Goal: Information Seeking & Learning: Learn about a topic

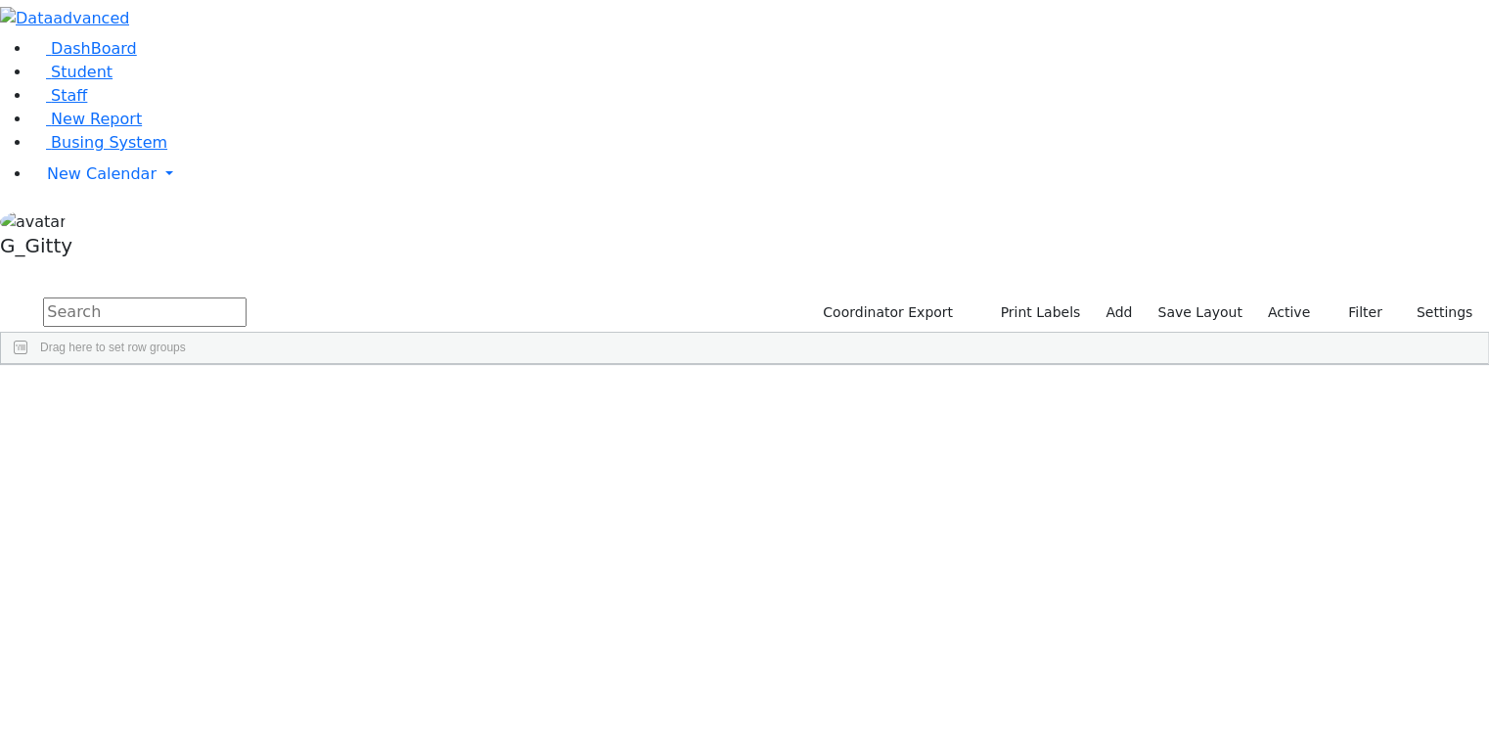
scroll to position [11427, 0]
click at [372, 639] on div "Simcha" at bounding box center [310, 652] width 124 height 27
click at [248, 639] on div "Treger" at bounding box center [185, 652] width 124 height 27
click at [372, 639] on div "Simcha" at bounding box center [310, 652] width 124 height 27
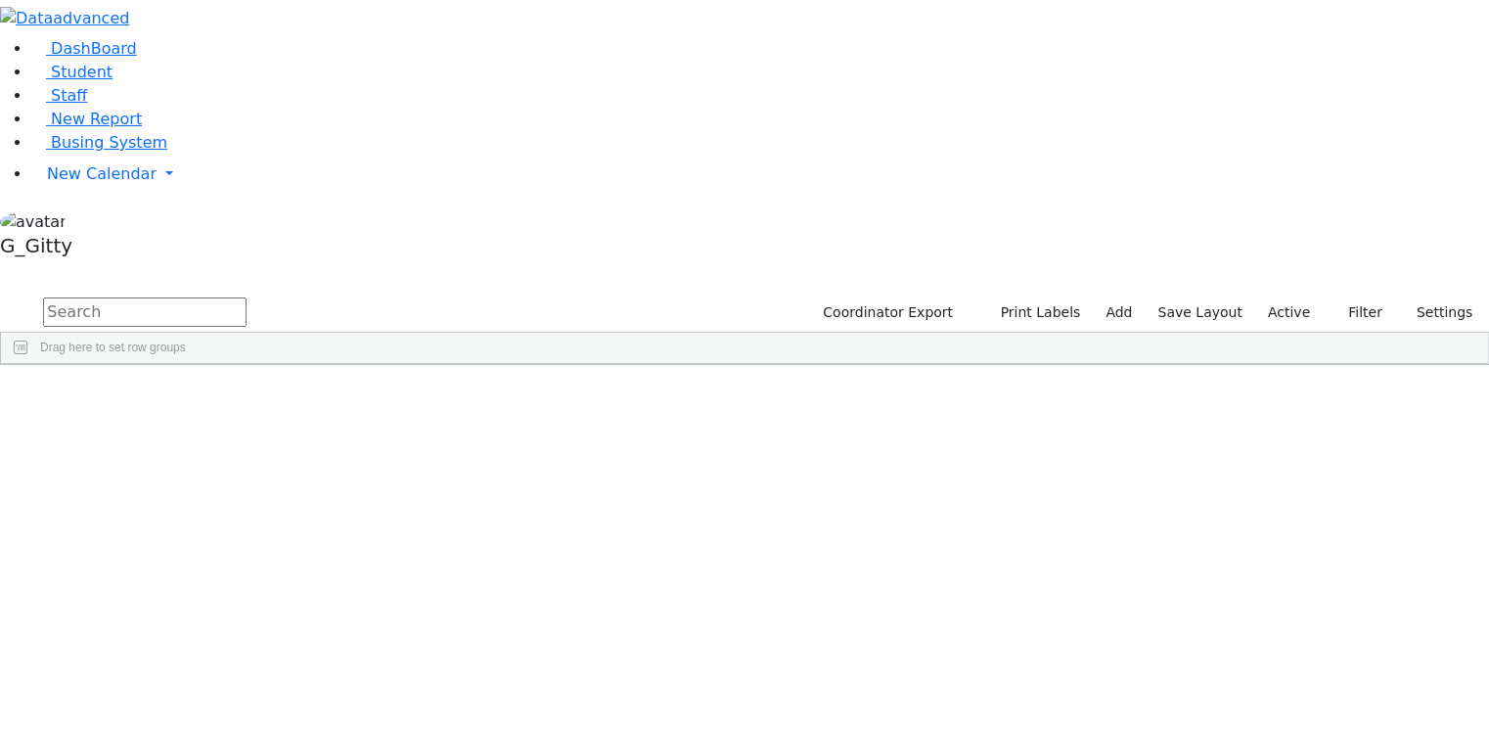
click at [372, 639] on div "Simcha" at bounding box center [310, 652] width 124 height 27
click at [869, 639] on div "Itinerant Boys" at bounding box center [806, 652] width 124 height 27
click at [986, 639] on div "3663 Treger Simcha 06/13/2008 Salvagin, Josh AH Itinerant Boys Kiryas Joel UFSD…" at bounding box center [807, 652] width 1613 height 27
click at [869, 666] on div "Itinerant Girls" at bounding box center [806, 679] width 124 height 27
click at [649, 646] on span "AH" at bounding box center [640, 653] width 17 height 14
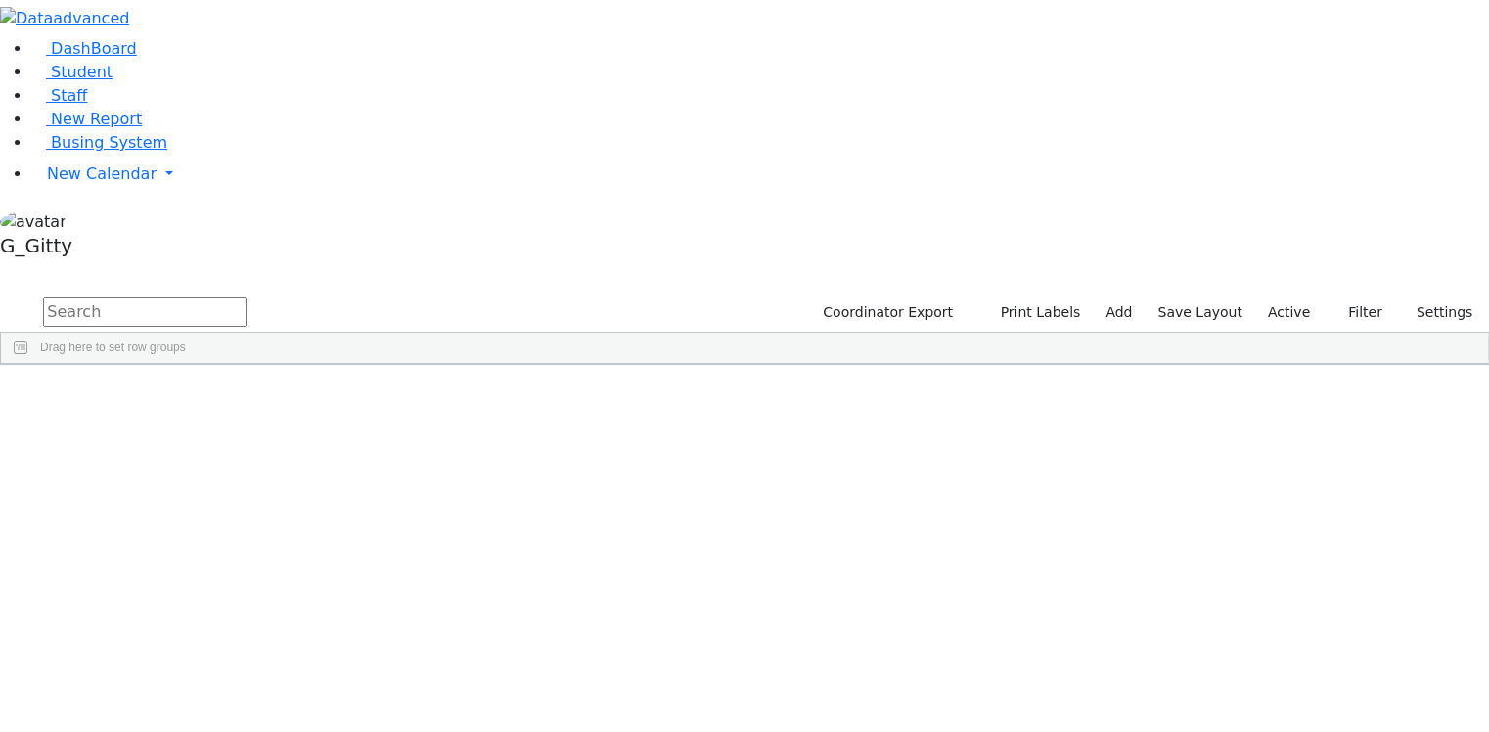
click at [649, 646] on span "AH" at bounding box center [640, 653] width 17 height 14
click at [620, 639] on div "Salvagin, Josh" at bounding box center [558, 652] width 124 height 27
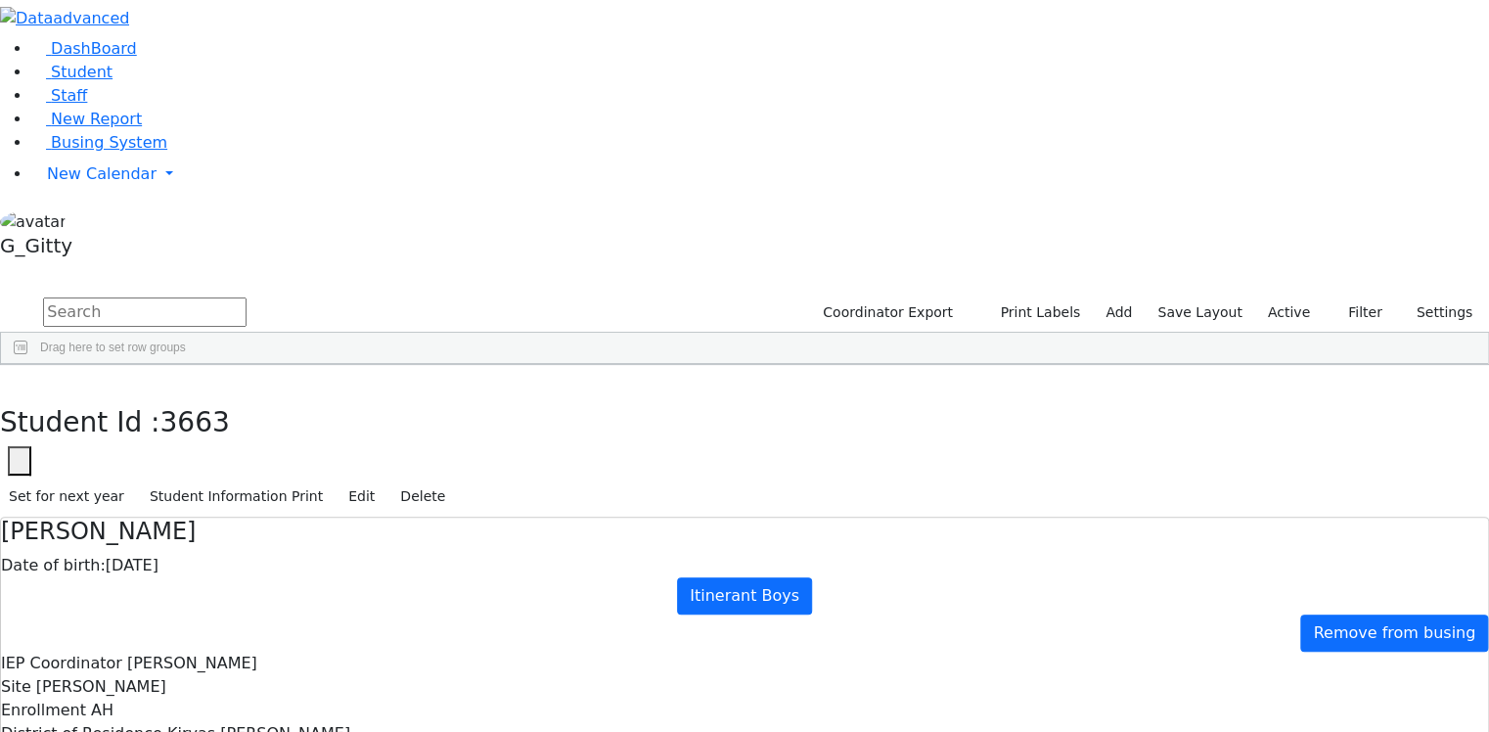
scroll to position [78, 0]
checkbox input "true"
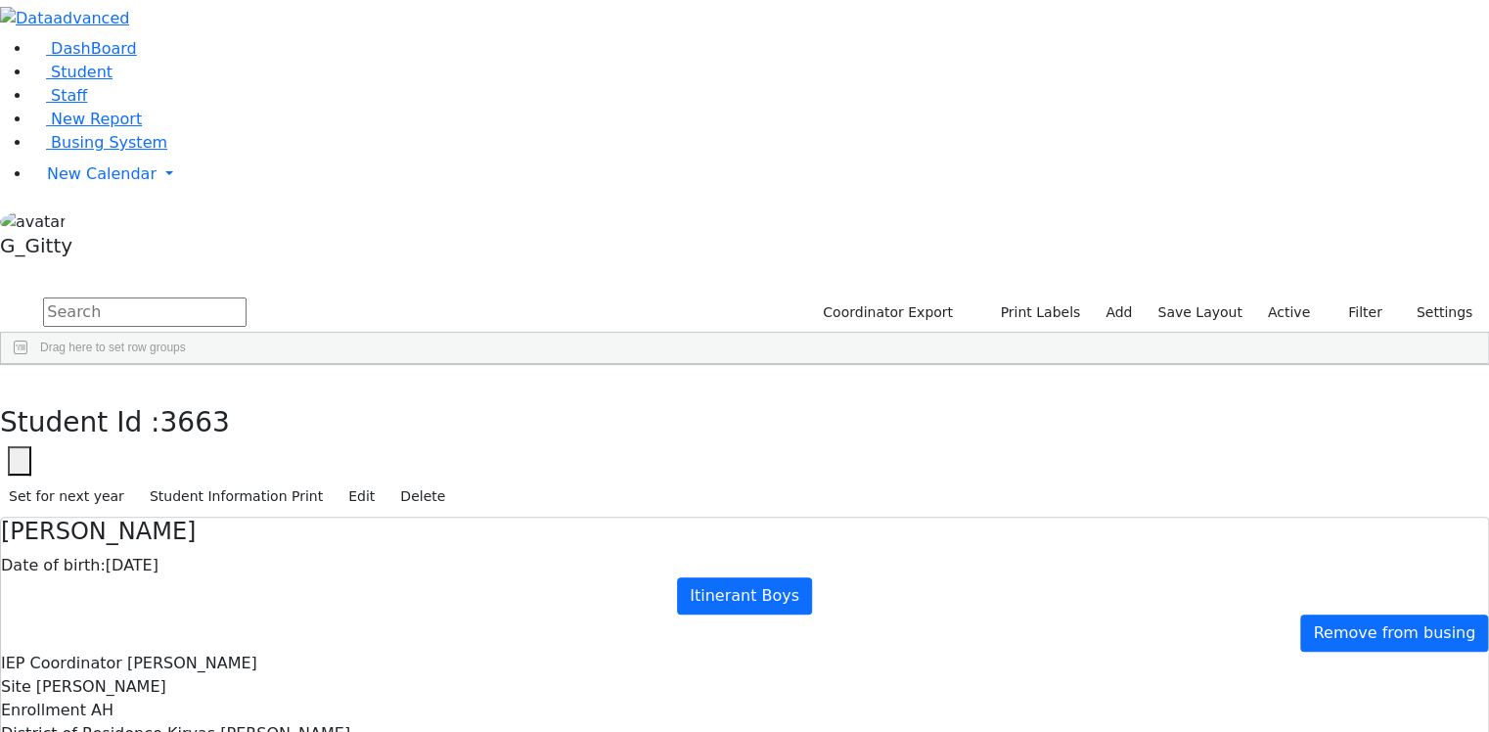
type input "Mrs. Faigy Treger"
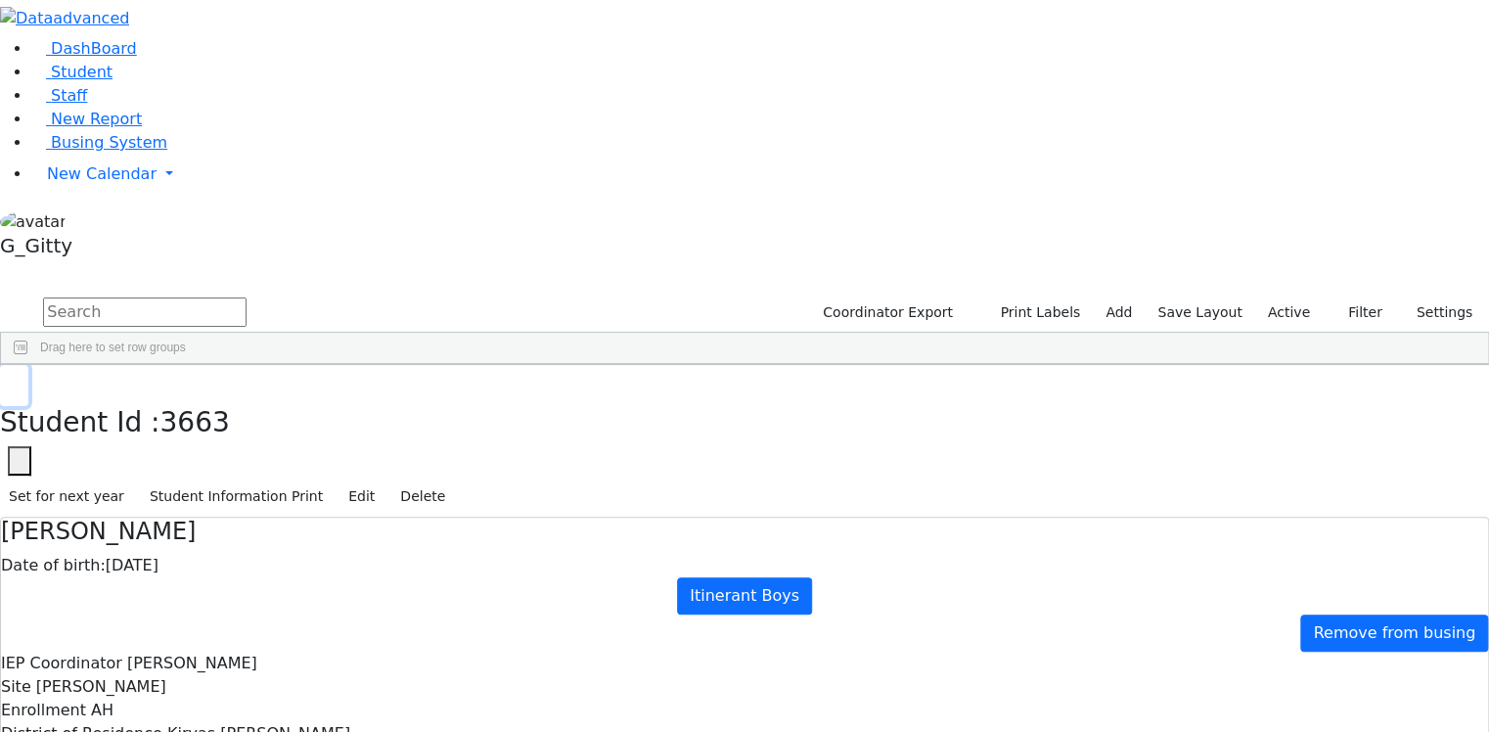
click at [28, 365] on button "button" at bounding box center [14, 385] width 28 height 41
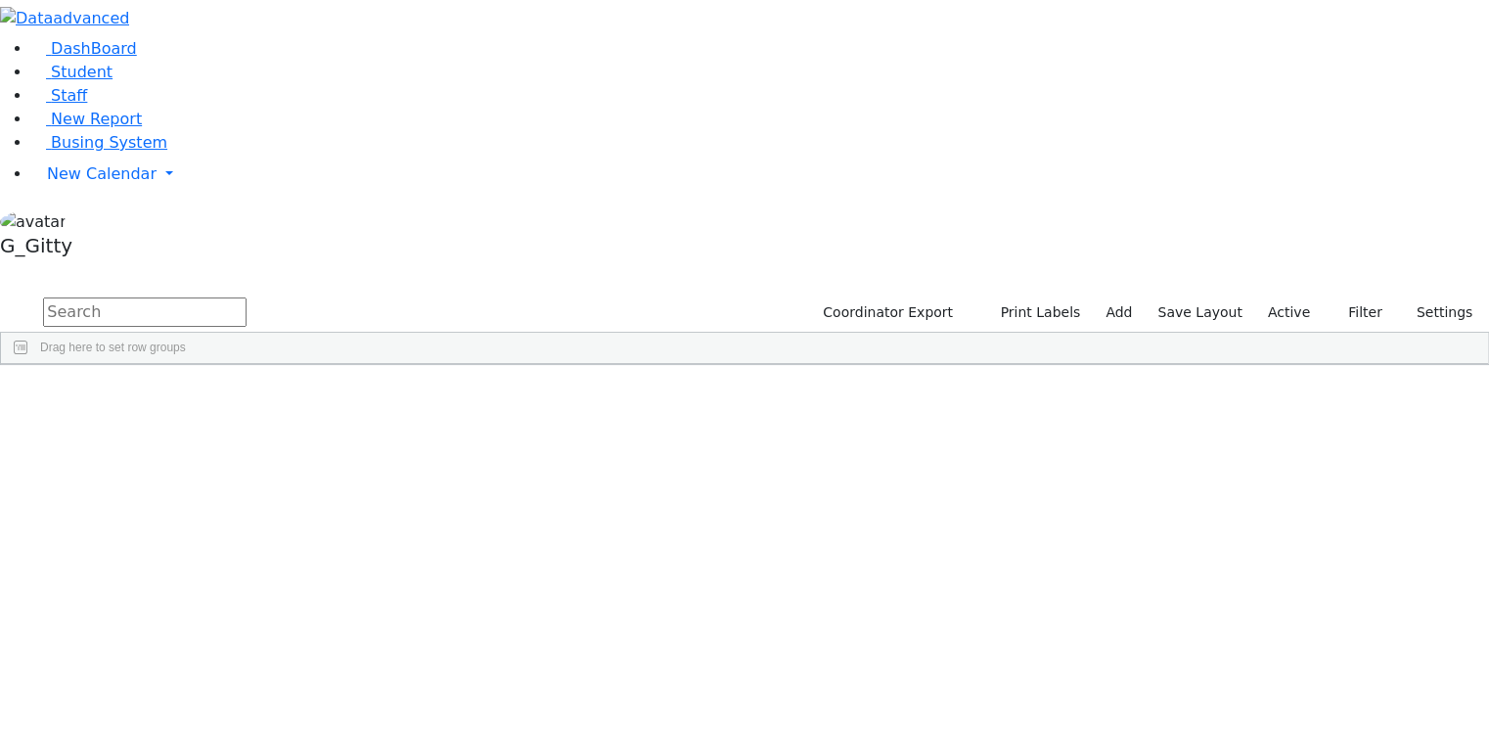
scroll to position [5322, 0]
click at [137, 58] on link "DashBoard" at bounding box center [84, 48] width 106 height 19
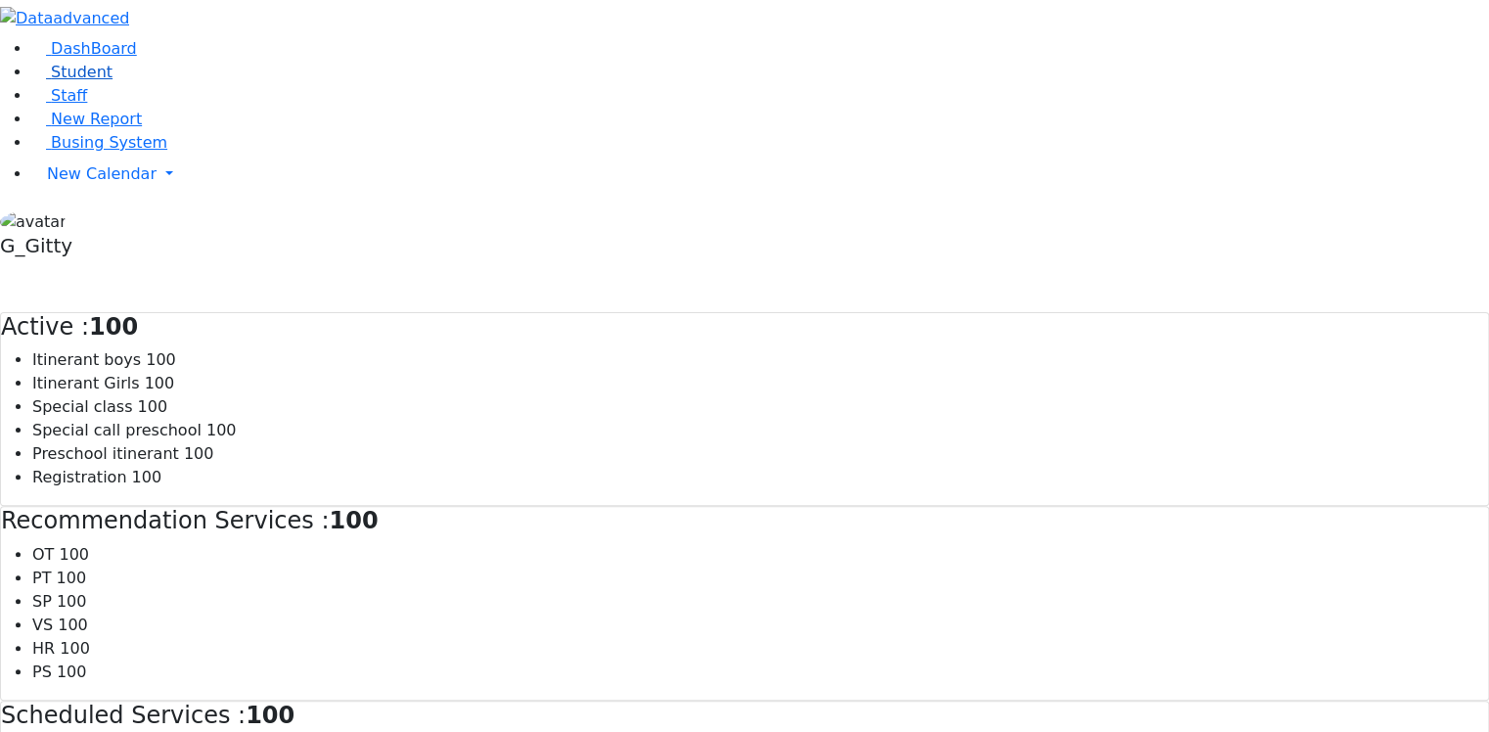
click at [94, 81] on link "Student" at bounding box center [71, 72] width 81 height 19
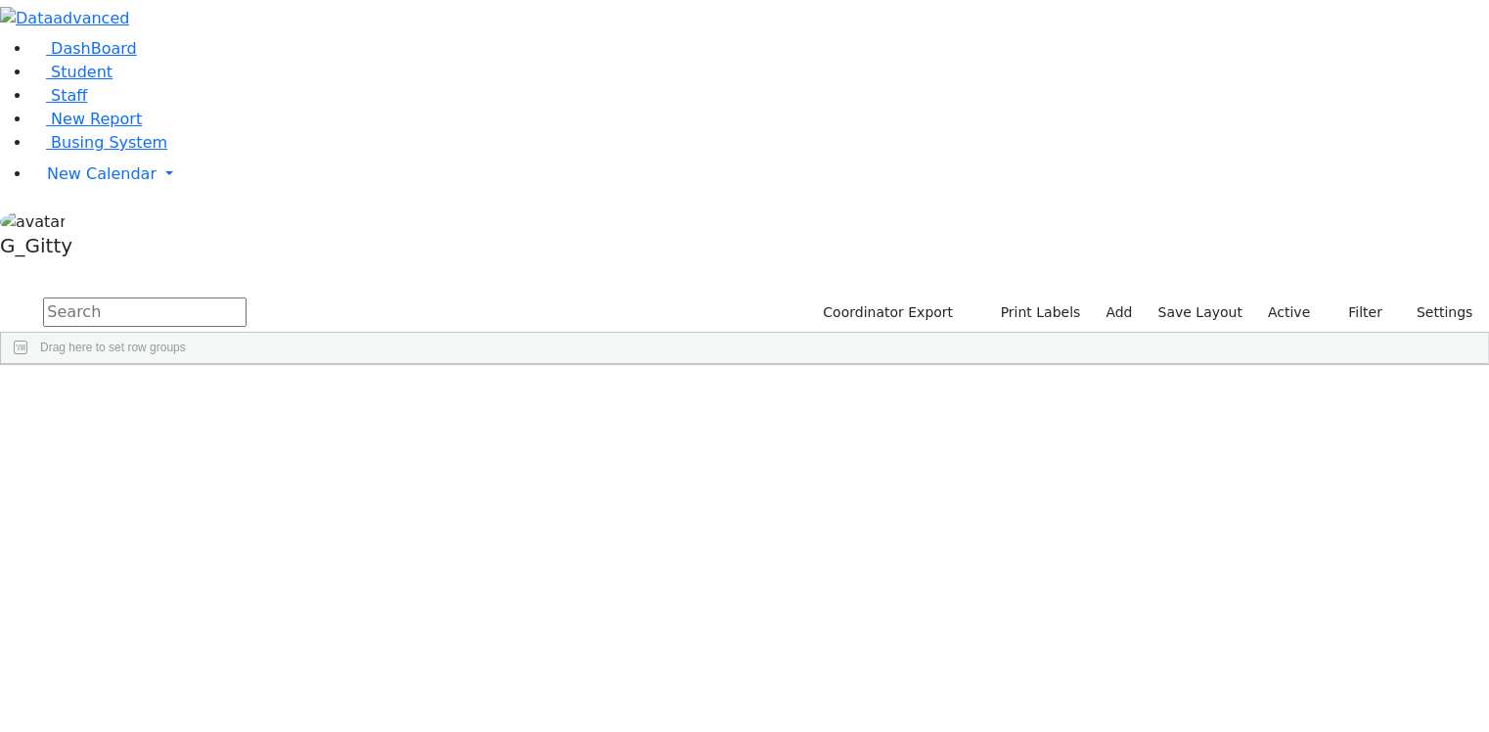
click at [141, 265] on aside "DashBoard Student Staff New Report Busing System" at bounding box center [744, 132] width 1489 height 265
